Goal: Task Accomplishment & Management: Use online tool/utility

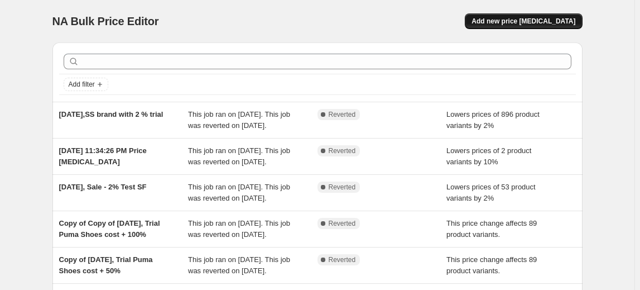
click at [508, 20] on span "Add new price [MEDICAL_DATA]" at bounding box center [524, 21] width 104 height 9
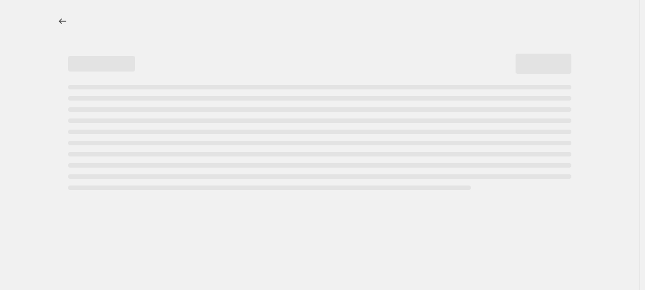
select select "percentage"
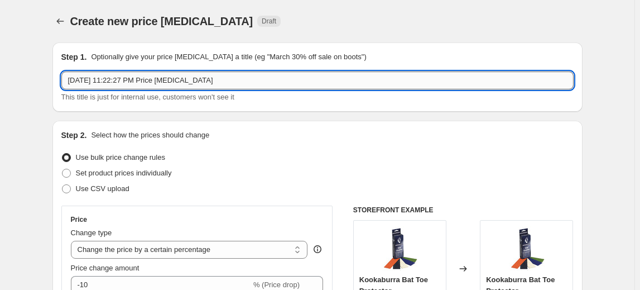
click at [146, 76] on input "[DATE] 11:22:27 PM Price [MEDICAL_DATA]" at bounding box center [317, 80] width 512 height 18
drag, startPoint x: 220, startPoint y: 77, endPoint x: 114, endPoint y: 84, distance: 105.8
click at [114, 84] on input "[DATE] 11:22:27 PM Price [MEDICAL_DATA]" at bounding box center [317, 80] width 512 height 18
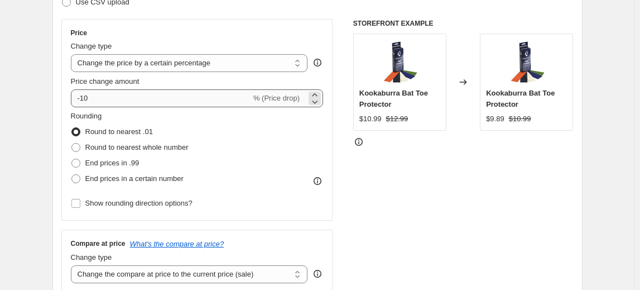
scroll to position [203, 0]
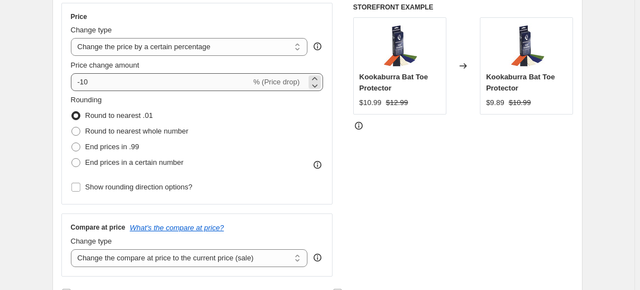
type input "[DATE], Accessories 1% discount"
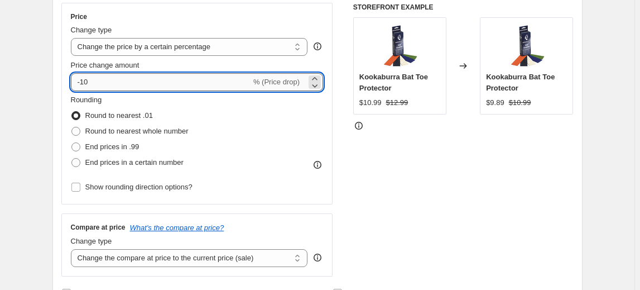
click at [135, 84] on input "-10" at bounding box center [161, 82] width 180 height 18
type input "-1"
drag, startPoint x: 217, startPoint y: 40, endPoint x: 208, endPoint y: 42, distance: 9.4
click at [217, 40] on select "Change the price to a certain amount Change the price by a certain amount Chang…" at bounding box center [189, 47] width 237 height 18
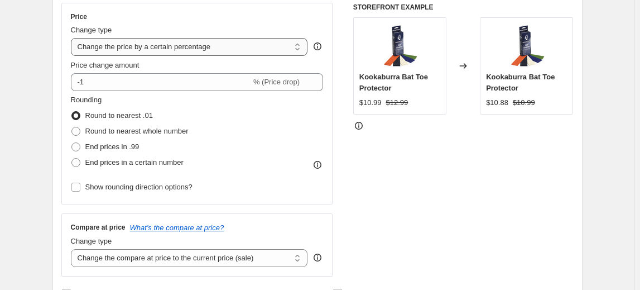
click at [73, 38] on select "Change the price to a certain amount Change the price by a certain amount Chang…" at bounding box center [189, 47] width 237 height 18
click at [205, 47] on select "Change the price to a certain amount Change the price by a certain amount Chang…" at bounding box center [189, 47] width 237 height 18
click at [73, 38] on select "Change the price to a certain amount Change the price by a certain amount Chang…" at bounding box center [189, 47] width 237 height 18
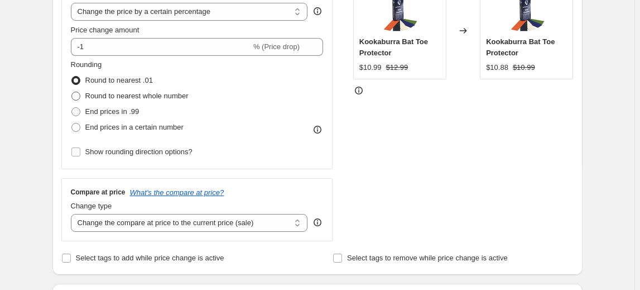
scroll to position [253, 0]
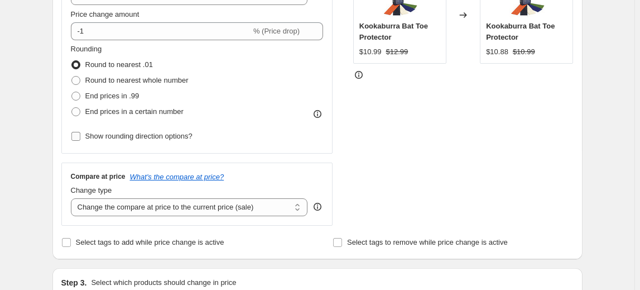
click at [83, 135] on label "Show rounding direction options?" at bounding box center [132, 136] width 122 height 16
click at [80, 135] on input "Show rounding direction options?" at bounding box center [75, 136] width 9 height 9
checkbox input "true"
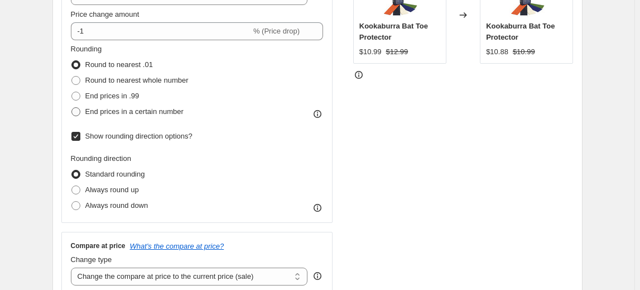
click at [122, 114] on span "End prices in a certain number" at bounding box center [134, 111] width 98 height 8
click at [72, 108] on input "End prices in a certain number" at bounding box center [71, 107] width 1 height 1
radio input "true"
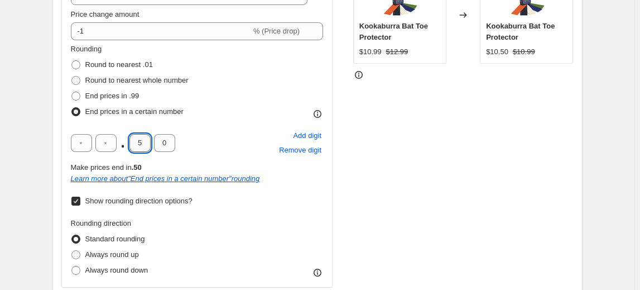
drag, startPoint x: 144, startPoint y: 138, endPoint x: 134, endPoint y: 140, distance: 10.2
click at [134, 140] on input "5" at bounding box center [140, 143] width 21 height 18
type input "9"
click at [468, 185] on div "STOREFRONT EXAMPLE Kookaburra Bat Toe Protector $10.99 $12.99 Changed to Kookab…" at bounding box center [463, 156] width 220 height 408
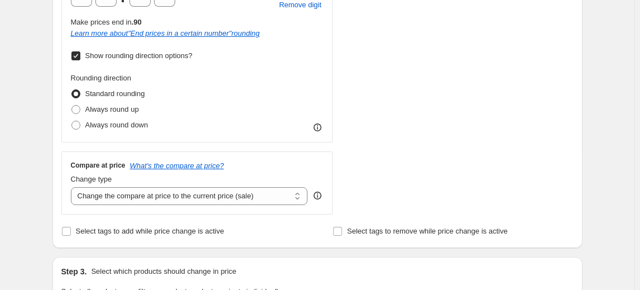
scroll to position [457, 0]
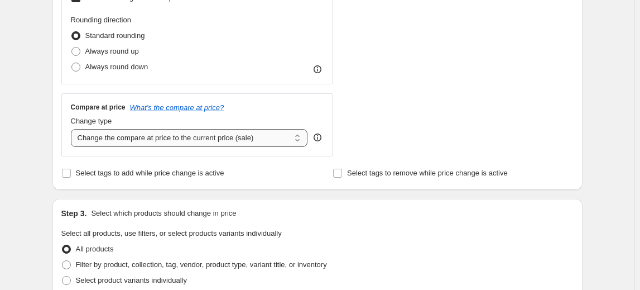
click at [245, 142] on select "Change the compare at price to the current price (sale) Change the compare at p…" at bounding box center [189, 138] width 237 height 18
select select "no_change"
click at [73, 129] on select "Change the compare at price to the current price (sale) Change the compare at p…" at bounding box center [189, 138] width 237 height 18
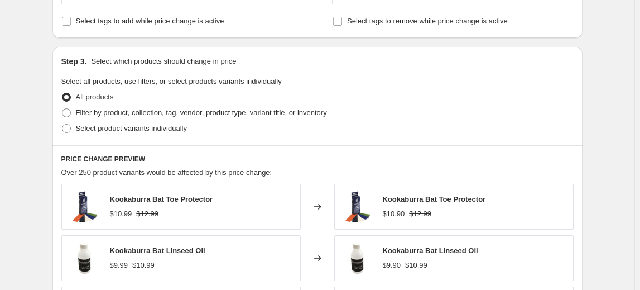
scroll to position [608, 0]
click at [191, 109] on span "Filter by product, collection, tag, vendor, product type, variant title, or inv…" at bounding box center [201, 112] width 251 height 8
click at [63, 109] on input "Filter by product, collection, tag, vendor, product type, variant title, or inv…" at bounding box center [62, 108] width 1 height 1
radio input "true"
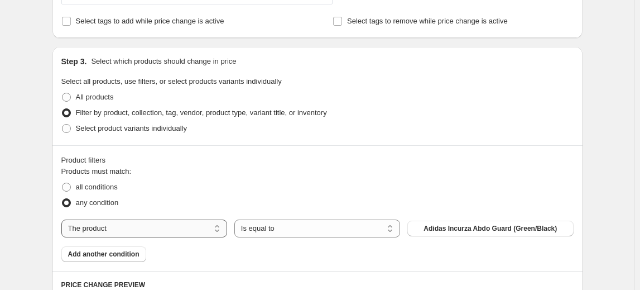
scroll to position [710, 0]
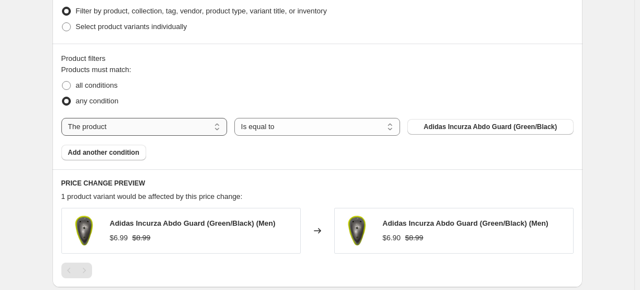
click at [196, 127] on select "The product The product's collection The product's tag The product's vendor The…" at bounding box center [144, 127] width 166 height 18
select select "collection"
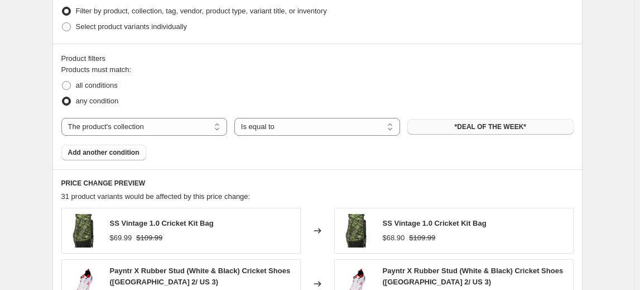
click at [470, 126] on span "*DEAL OF THE WEEK*" at bounding box center [490, 126] width 71 height 9
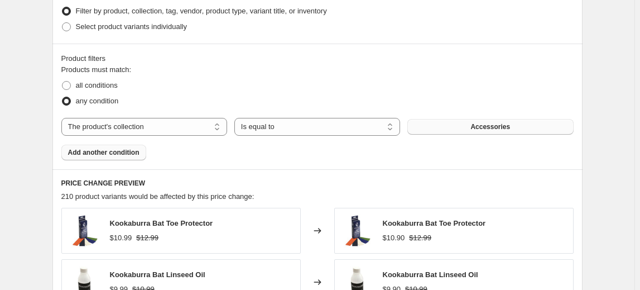
click at [113, 157] on button "Add another condition" at bounding box center [103, 153] width 85 height 16
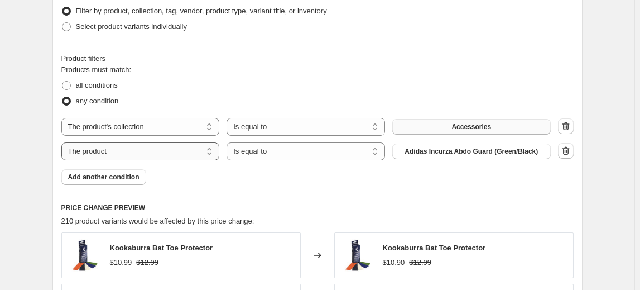
click at [192, 153] on select "The product The product's collection The product's tag The product's vendor The…" at bounding box center [140, 151] width 159 height 18
select select "product_status"
click at [445, 152] on select "Active Draft Archived" at bounding box center [471, 151] width 159 height 18
click at [395, 142] on select "Active Draft Archived" at bounding box center [471, 151] width 159 height 18
click at [93, 175] on span "Add another condition" at bounding box center [103, 176] width 71 height 9
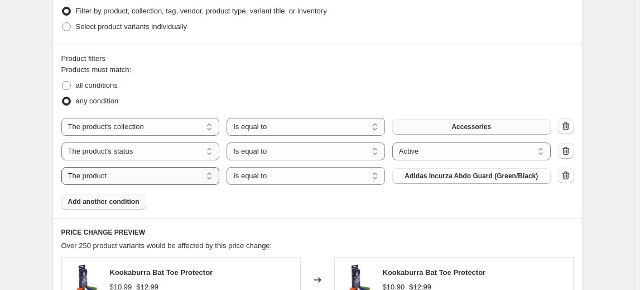
click at [152, 175] on select "The product The product's collection The product's tag The product's vendor The…" at bounding box center [140, 176] width 159 height 18
select select "inventory_quantity"
click at [315, 176] on select "Is equal to Is not equal to Is greater than Is less than" at bounding box center [306, 176] width 159 height 18
select select ">"
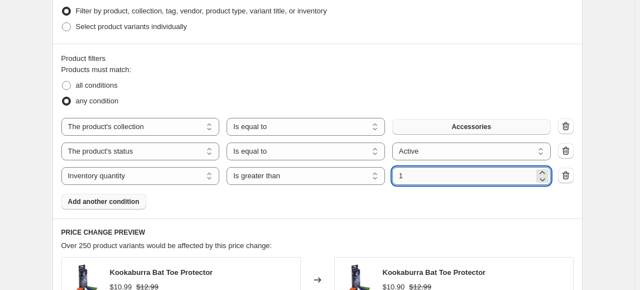
drag, startPoint x: 411, startPoint y: 177, endPoint x: 395, endPoint y: 179, distance: 15.8
click at [395, 179] on input "1" at bounding box center [463, 176] width 142 height 18
type input "0"
click at [434, 196] on div "Products must match: all conditions any condition The product The product's col…" at bounding box center [317, 136] width 512 height 145
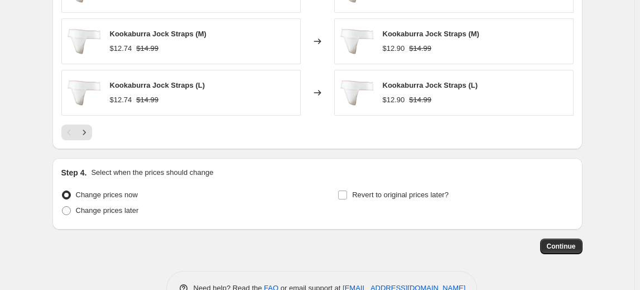
scroll to position [1132, 0]
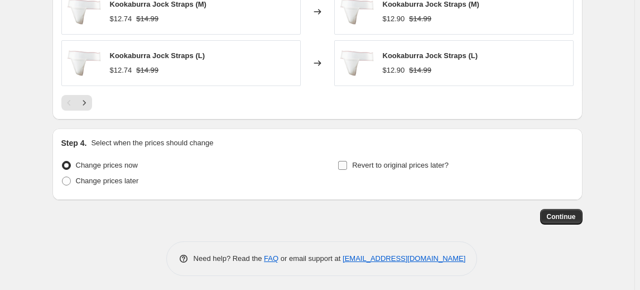
click at [348, 166] on span at bounding box center [343, 165] width 10 height 10
click at [347, 166] on input "Revert to original prices later?" at bounding box center [342, 165] width 9 height 9
checkbox input "true"
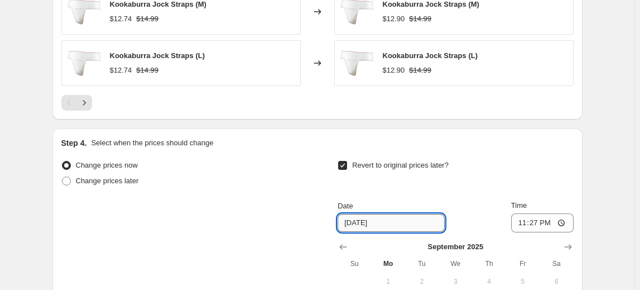
click at [358, 220] on input "[DATE]" at bounding box center [391, 223] width 107 height 18
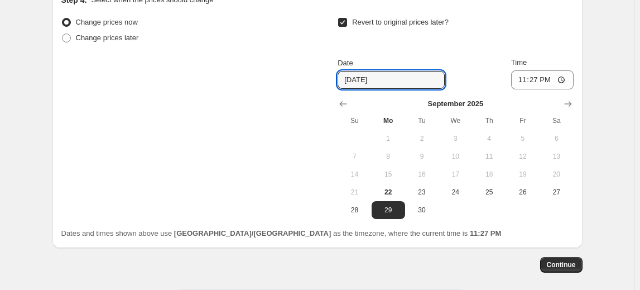
scroll to position [1323, 0]
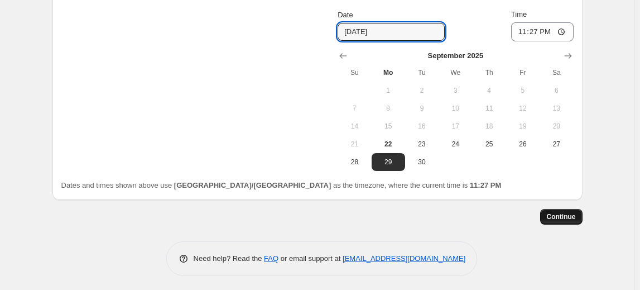
type input "[DATE]"
click at [574, 213] on span "Continue" at bounding box center [561, 216] width 29 height 9
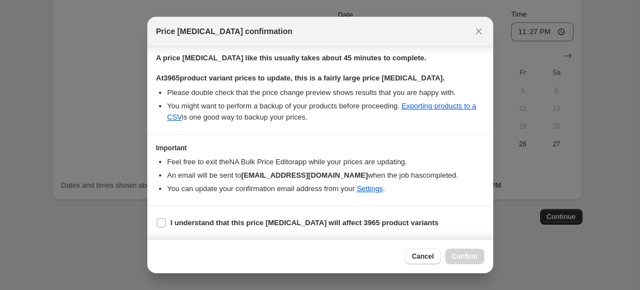
scroll to position [183, 0]
click at [165, 222] on input "I understand that this price [MEDICAL_DATA] will affect 3965 product variants" at bounding box center [161, 222] width 9 height 9
checkbox input "true"
click at [466, 258] on span "Confirm" at bounding box center [465, 256] width 26 height 9
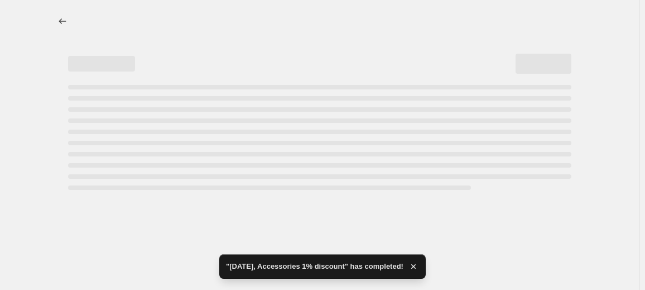
select select "percentage"
select select "no_change"
select select "collection"
select select "product_status"
select select "inventory_quantity"
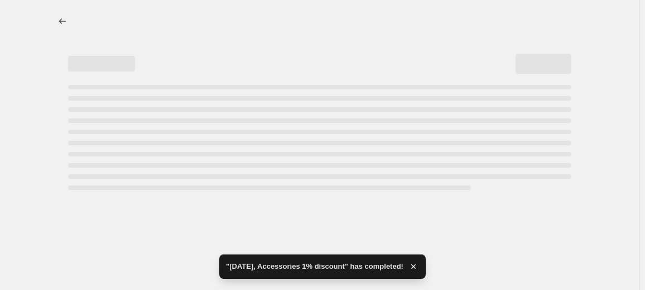
select select ">"
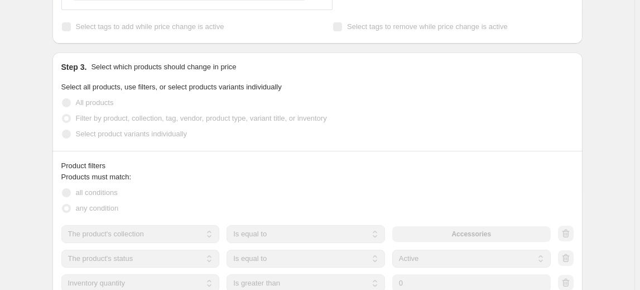
scroll to position [519, 0]
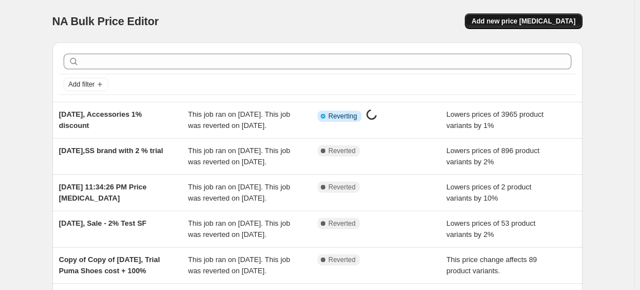
click at [530, 23] on span "Add new price [MEDICAL_DATA]" at bounding box center [524, 21] width 104 height 9
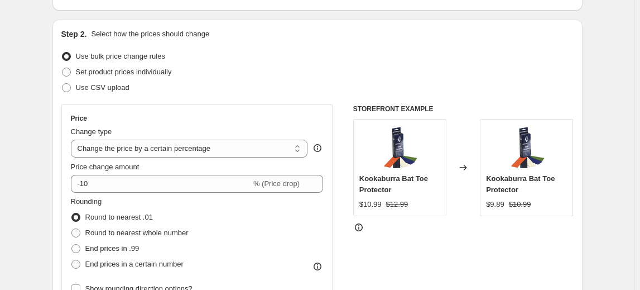
scroll to position [101, 0]
click at [252, 148] on select "Change the price to a certain amount Change the price by a certain amount Chang…" at bounding box center [189, 149] width 237 height 18
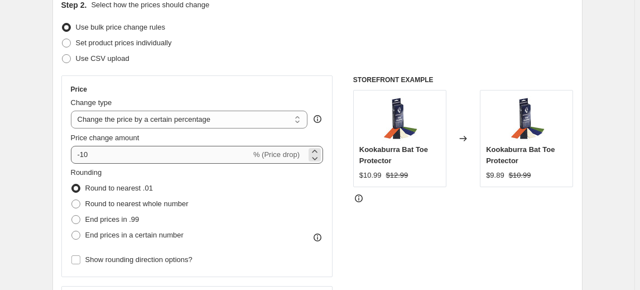
scroll to position [152, 0]
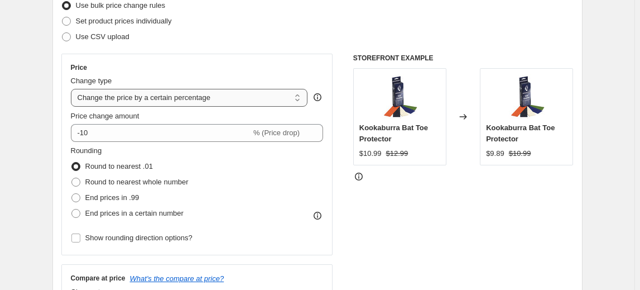
click at [258, 103] on select "Change the price to a certain amount Change the price by a certain amount Chang…" at bounding box center [189, 98] width 237 height 18
select select "margin"
type input "50"
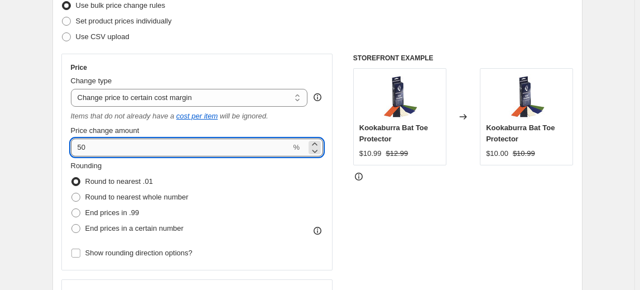
click at [146, 151] on input "50" at bounding box center [181, 147] width 220 height 18
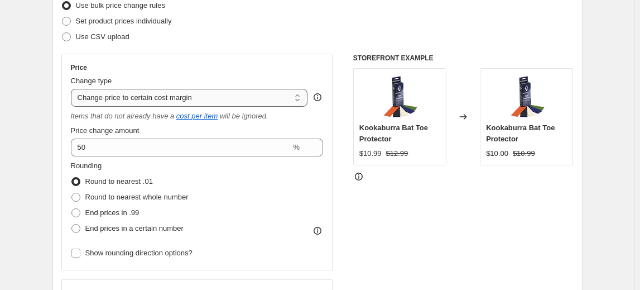
click at [214, 102] on select "Change the price to a certain amount Change the price by a certain amount Chang…" at bounding box center [189, 98] width 237 height 18
select select "pc"
click at [73, 89] on select "Change the price to a certain amount Change the price by a certain amount Chang…" at bounding box center [189, 98] width 237 height 18
click at [230, 95] on select "Change the price to a certain amount Change the price by a certain amount Chang…" at bounding box center [189, 98] width 237 height 18
click at [73, 89] on select "Change the price to a certain amount Change the price by a certain amount Chang…" at bounding box center [189, 98] width 237 height 18
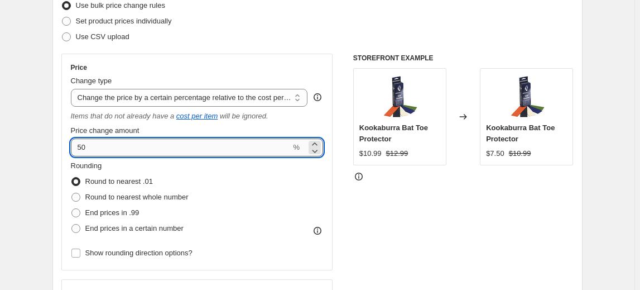
click at [143, 148] on input "50" at bounding box center [181, 147] width 220 height 18
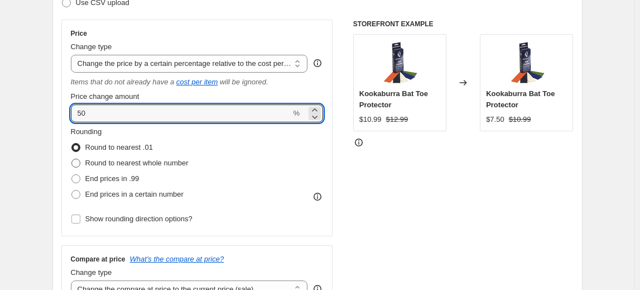
scroll to position [203, 0]
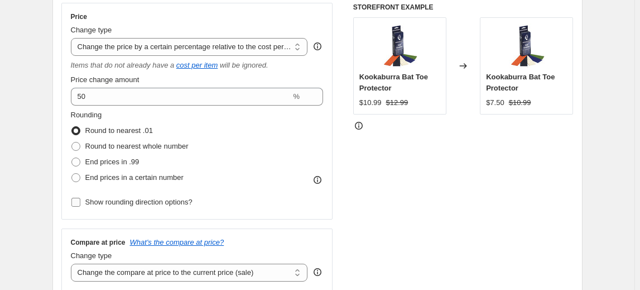
click at [136, 198] on span "Show rounding direction options?" at bounding box center [138, 202] width 107 height 8
click at [80, 198] on input "Show rounding direction options?" at bounding box center [75, 202] width 9 height 9
checkbox input "true"
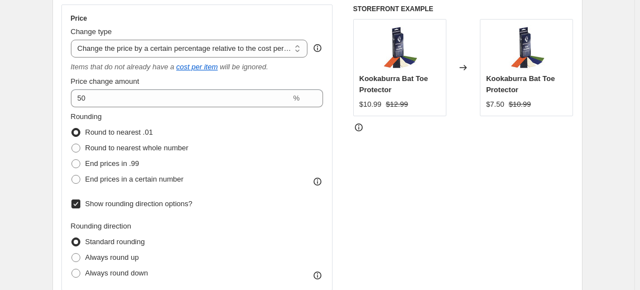
scroll to position [152, 0]
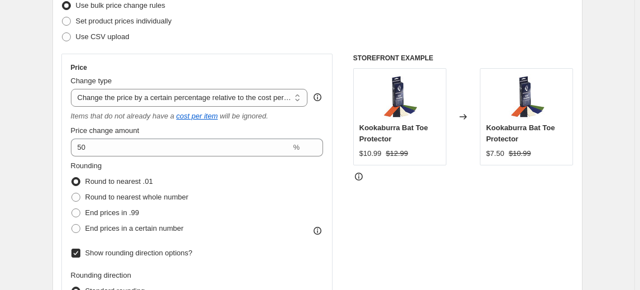
select select "pc"
